Goal: Find specific page/section

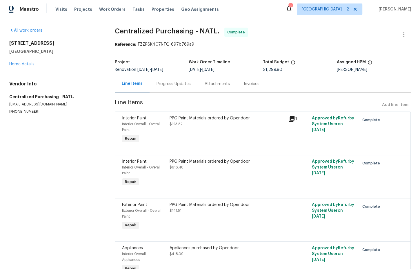
click at [248, 84] on div "Invoices" at bounding box center [252, 84] width 16 height 6
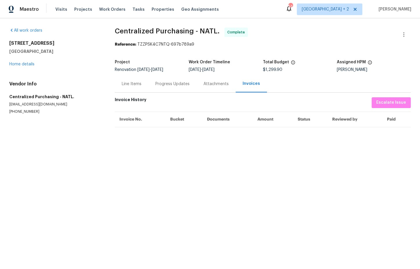
click at [134, 86] on div "Line Items" at bounding box center [132, 84] width 20 height 6
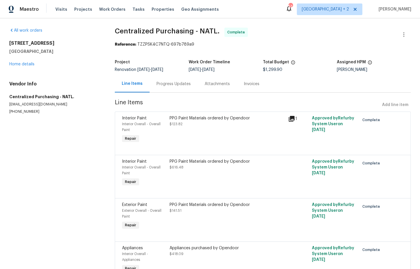
click at [249, 92] on div "Invoices" at bounding box center [252, 83] width 30 height 17
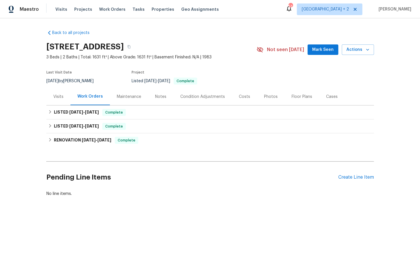
click at [130, 92] on div "Maintenance" at bounding box center [129, 96] width 38 height 17
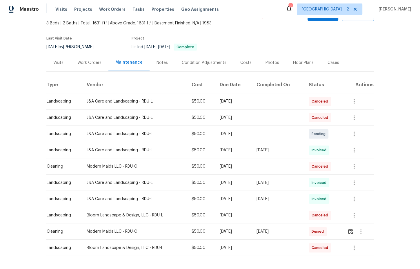
scroll to position [55, 0]
